Goal: Task Accomplishment & Management: Manage account settings

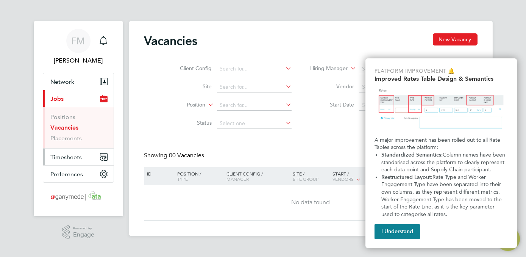
click at [82, 154] on button "Timesheets" at bounding box center [78, 157] width 70 height 17
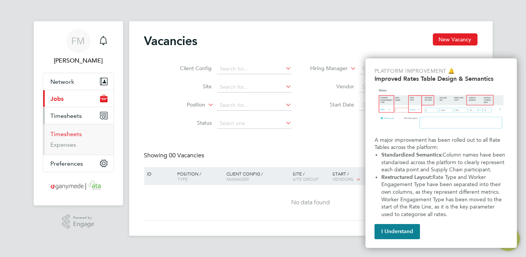
click at [66, 136] on link "Timesheets" at bounding box center [66, 133] width 31 height 7
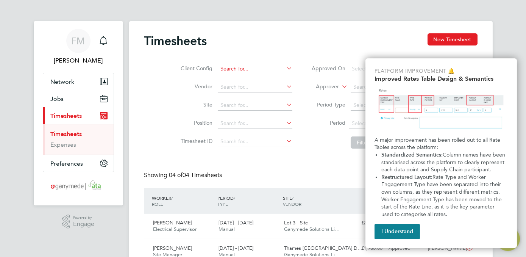
click at [231, 72] on input at bounding box center [255, 69] width 75 height 11
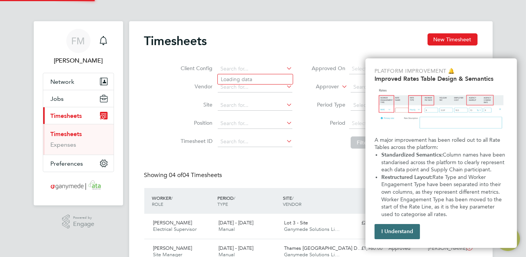
click at [402, 231] on button "I Understand" at bounding box center [397, 231] width 45 height 15
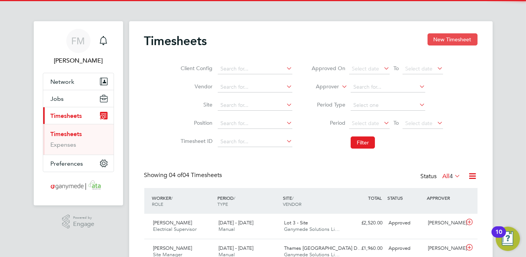
click at [447, 39] on button "New Timesheet" at bounding box center [453, 39] width 50 height 12
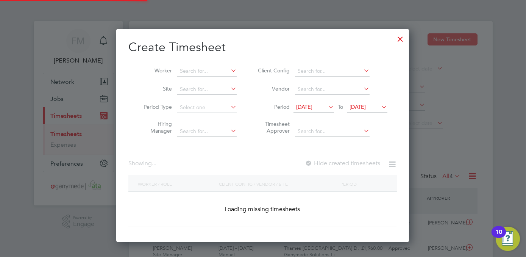
scroll to position [724, 293]
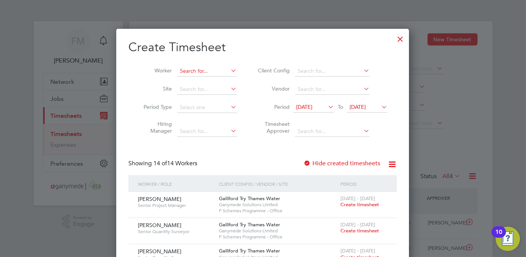
click at [197, 70] on input at bounding box center [206, 71] width 59 height 11
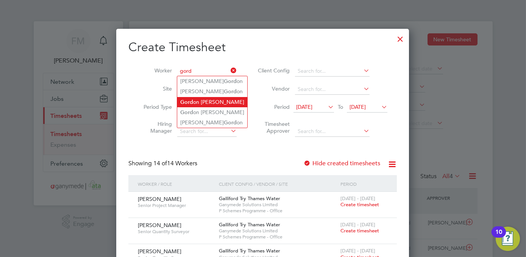
click at [207, 99] on li "Gord on Elliot" at bounding box center [212, 102] width 70 height 10
type input "[PERSON_NAME]"
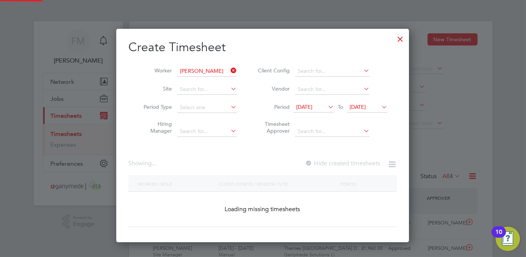
scroll to position [204, 293]
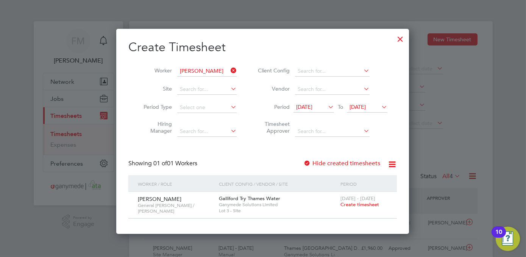
click at [366, 106] on span "[DATE]" at bounding box center [358, 106] width 16 height 7
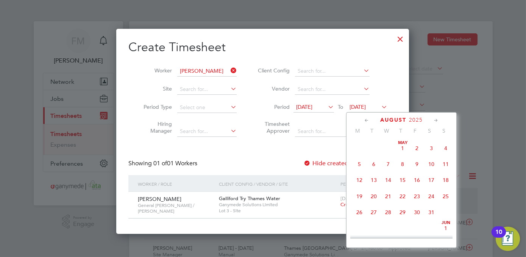
scroll to position [278, 0]
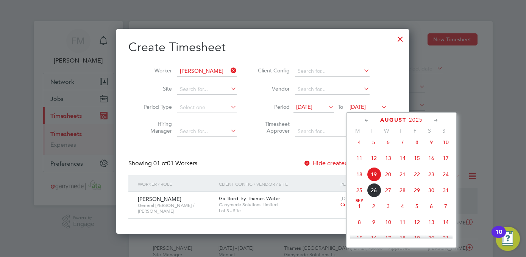
click at [450, 181] on span "24" at bounding box center [446, 174] width 14 height 14
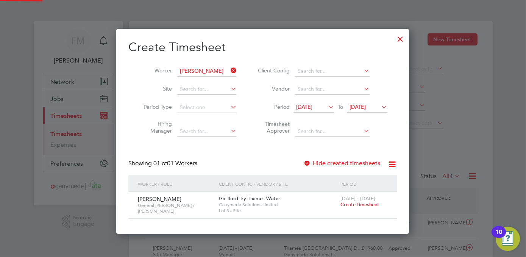
scroll to position [204, 293]
click at [334, 156] on div "Create Timesheet Worker [PERSON_NAME] Site Period Type Hiring Manager Client Co…" at bounding box center [262, 128] width 269 height 179
click at [333, 165] on label "Hide created timesheets" at bounding box center [341, 163] width 77 height 8
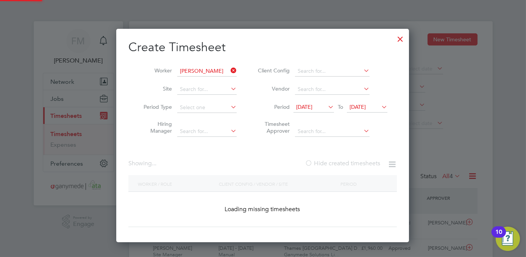
scroll to position [213, 293]
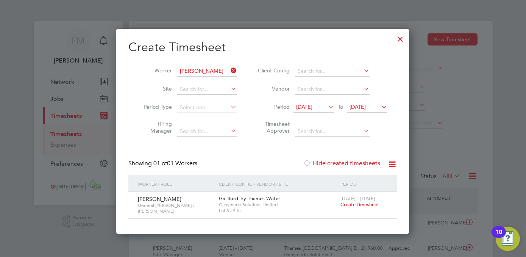
click at [361, 203] on span "Create timesheet" at bounding box center [360, 204] width 39 height 6
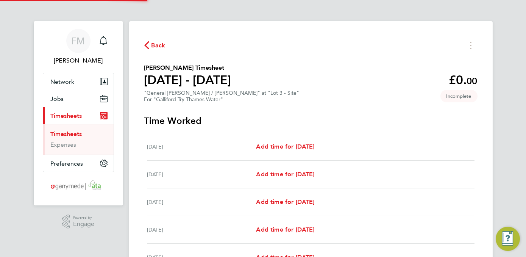
click at [361, 203] on div "Add time for [DATE] Add time for [DATE]" at bounding box center [365, 201] width 218 height 9
click at [342, 62] on div "Back [PERSON_NAME] Timesheet [DATE] - [DATE] £0. 00 "General [PERSON_NAME] / Fo…" at bounding box center [311, 201] width 364 height 360
click at [518, 55] on div "[PERSON_NAME] Notifications Applications: Network Businesses Sites Workers Cont…" at bounding box center [263, 196] width 526 height 393
click at [471, 48] on circle "Timesheets Menu" at bounding box center [471, 49] width 2 height 2
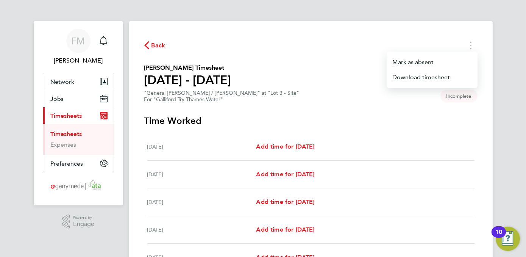
click at [361, 47] on div "Back [PERSON_NAME] as absent Download timesheet" at bounding box center [310, 45] width 333 height 12
